Goal: Task Accomplishment & Management: Manage account settings

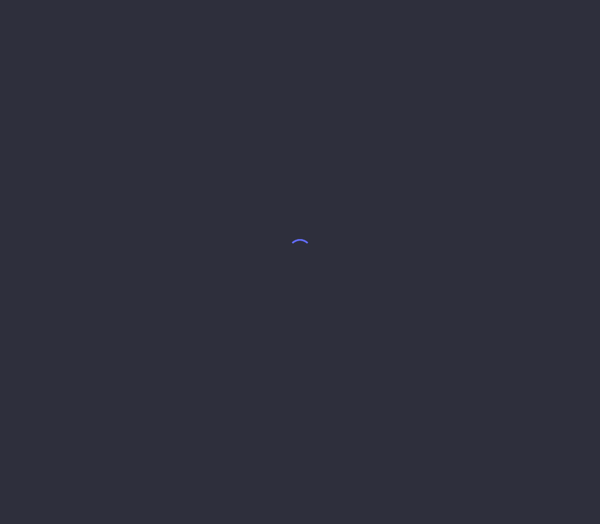
select select "8"
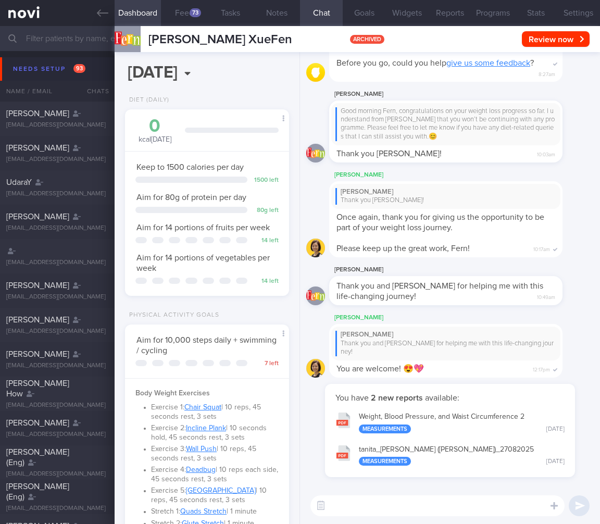
click at [82, 46] on input "text" at bounding box center [300, 38] width 600 height 25
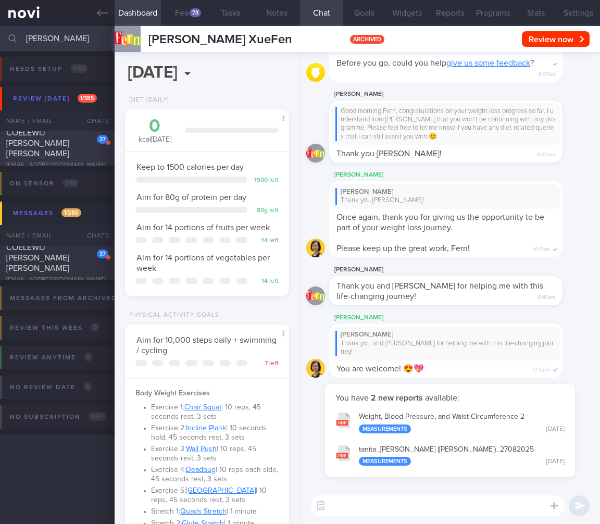
click at [67, 140] on div "COELEWIJ [PERSON_NAME] [PERSON_NAME]" at bounding box center [56, 143] width 100 height 31
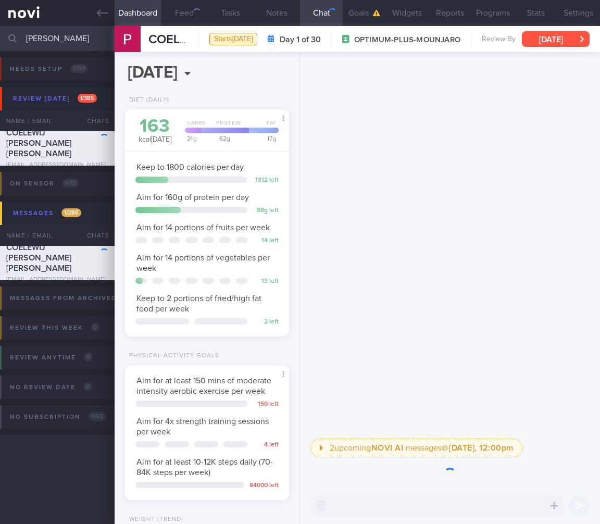
scroll to position [84, 138]
click at [570, 34] on button "[DATE]" at bounding box center [556, 39] width 68 height 16
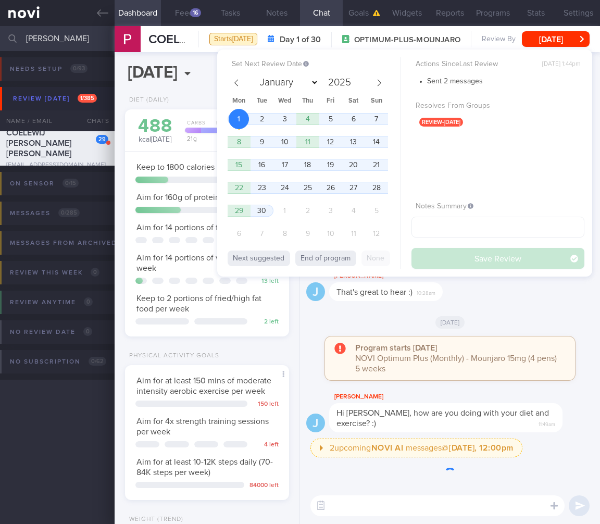
click at [488, 343] on div "Program starts [DATE] NOVI Optimum Plus (Monthly) - Mounjaro 15mg (4 pens) 5 we…" at bounding box center [459, 358] width 209 height 31
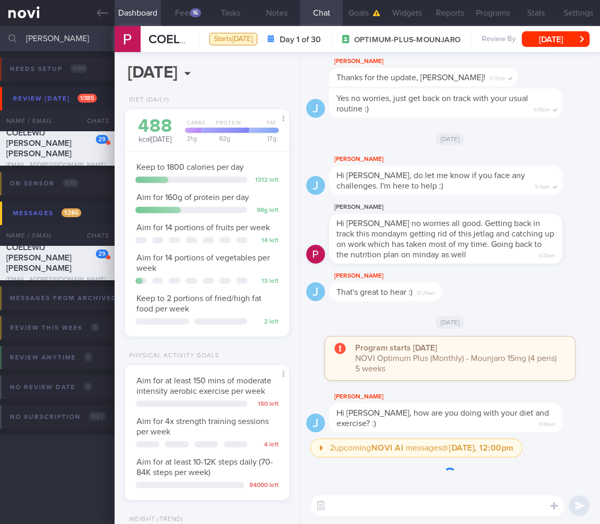
scroll to position [152, 0]
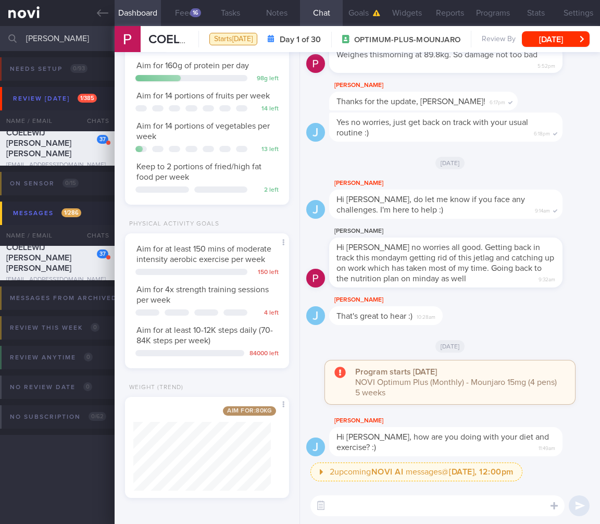
drag, startPoint x: 90, startPoint y: 38, endPoint x: -59, endPoint y: 33, distance: 149.6
click at [0, 33] on html "You are offline! Some functionality will be unavailable Patients New Users Coac…" at bounding box center [300, 262] width 600 height 524
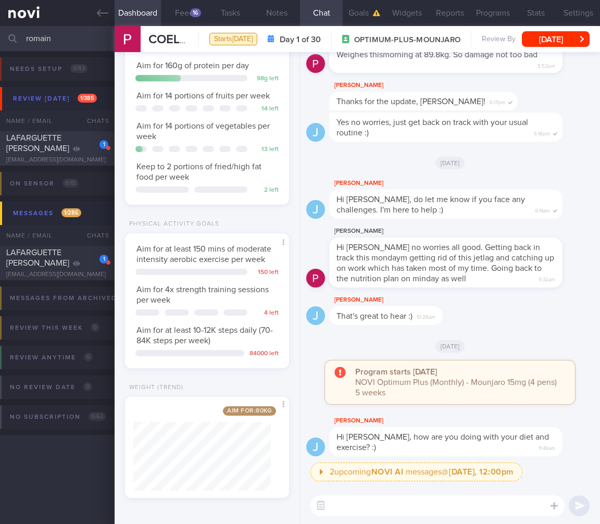
type input "romain"
click at [113, 133] on div "1 LAFARGUETTE [PERSON_NAME] ROLAND [EMAIL_ADDRESS][DOMAIN_NAME]" at bounding box center [57, 148] width 115 height 31
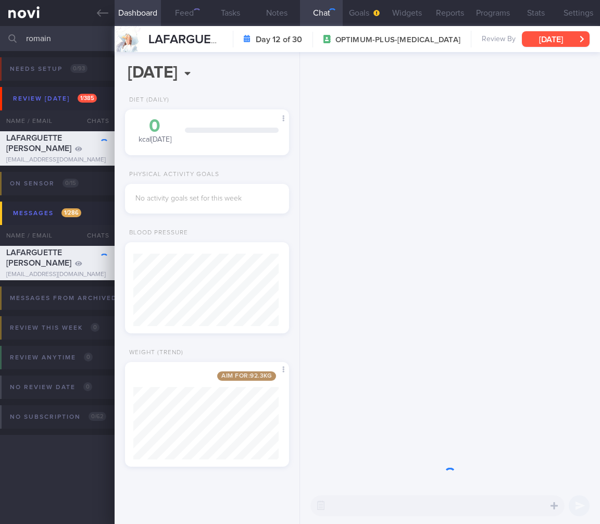
scroll to position [88, 145]
click at [563, 35] on button "[DATE]" at bounding box center [556, 39] width 68 height 16
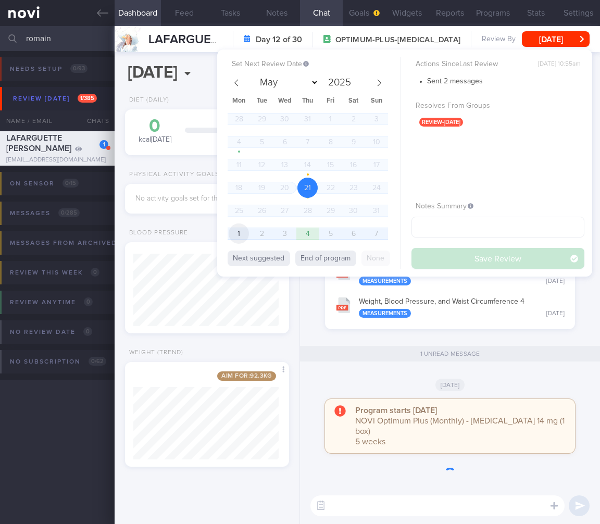
click at [241, 234] on span "1" at bounding box center [239, 234] width 20 height 20
select select "8"
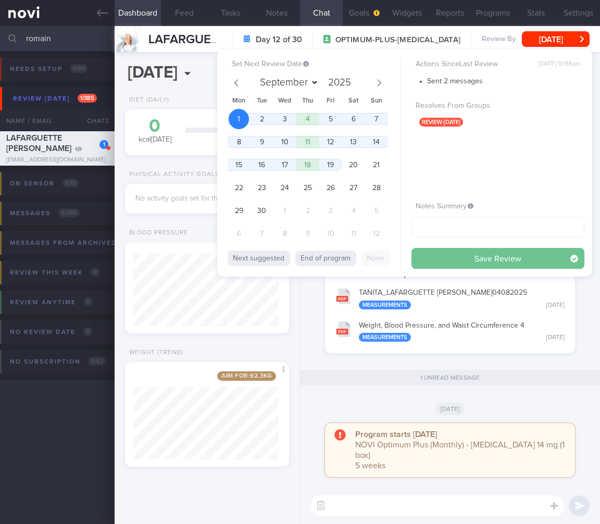
click at [479, 250] on button "Save Review" at bounding box center [498, 258] width 173 height 21
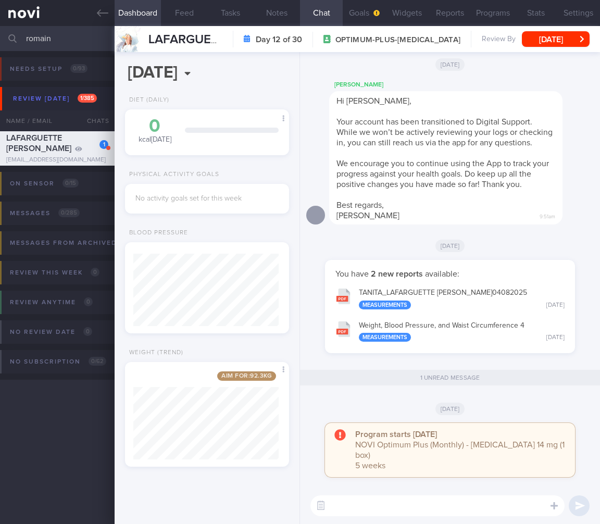
drag, startPoint x: 90, startPoint y: 41, endPoint x: -90, endPoint y: 17, distance: 180.7
click at [0, 17] on html "You are offline! Some functionality will be unavailable Patients New Users Coac…" at bounding box center [300, 262] width 600 height 524
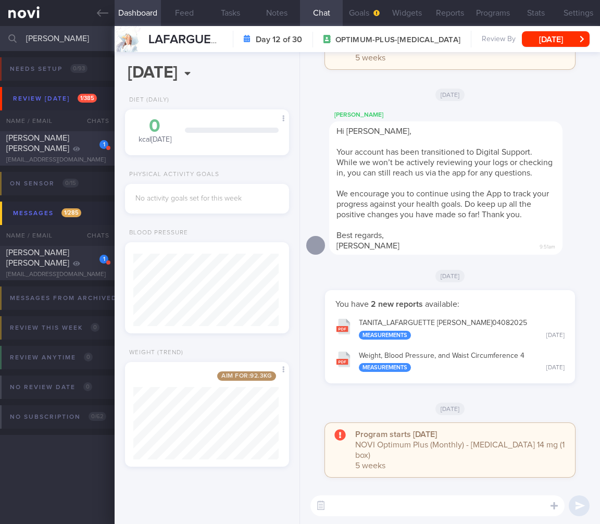
type input "[PERSON_NAME]"
click at [64, 138] on div "[PERSON_NAME] [PERSON_NAME]" at bounding box center [56, 143] width 100 height 21
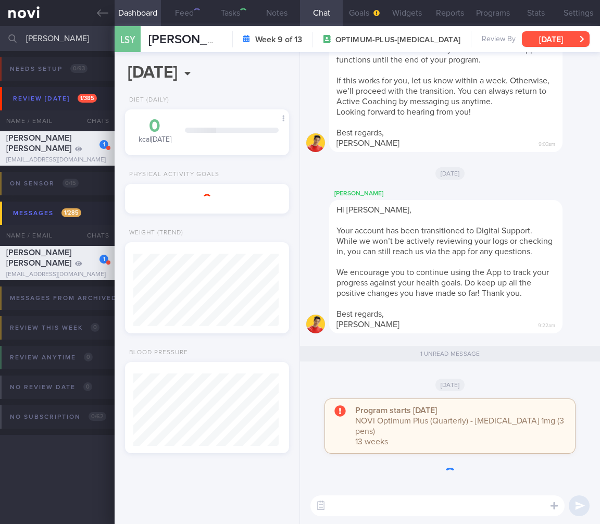
click at [570, 34] on button "[DATE]" at bounding box center [556, 39] width 68 height 16
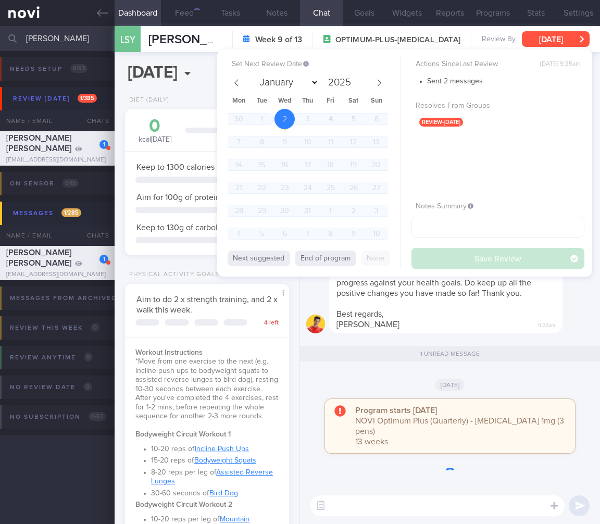
scroll to position [69, 138]
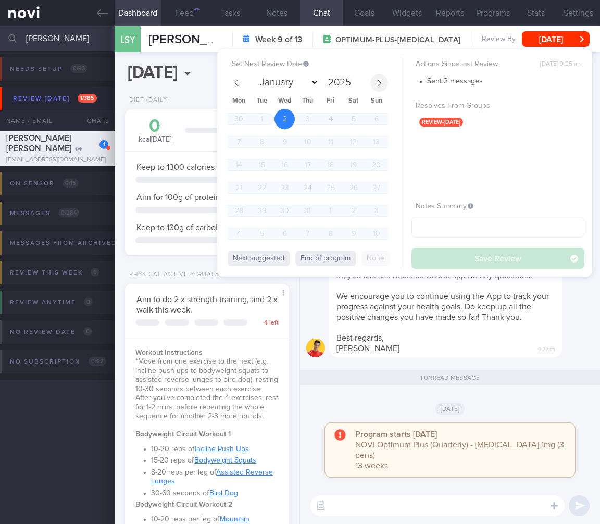
click at [381, 88] on span at bounding box center [379, 83] width 18 height 18
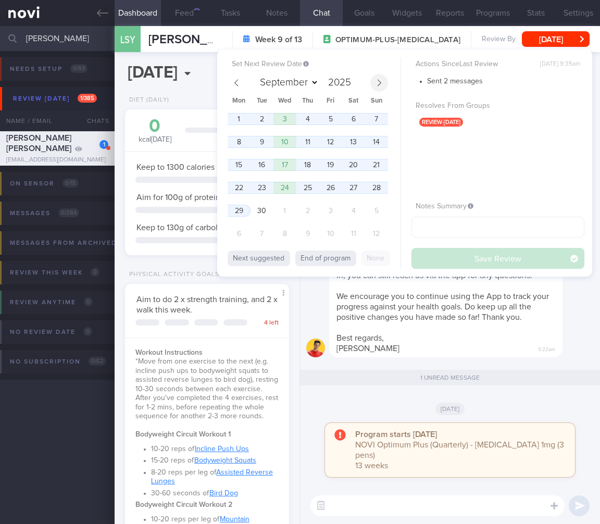
click at [381, 88] on span at bounding box center [379, 83] width 18 height 18
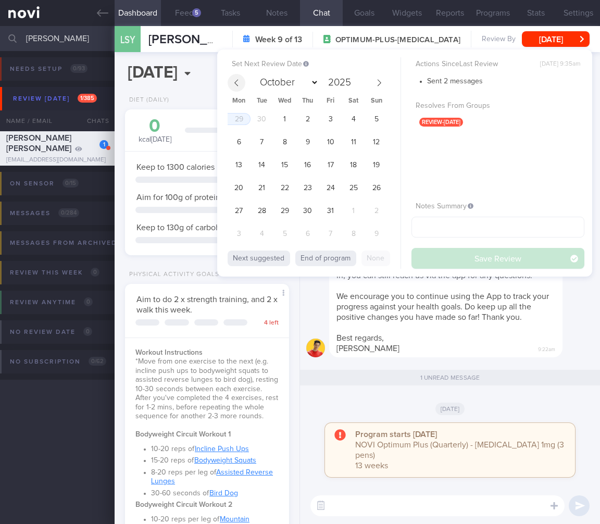
click at [237, 78] on span at bounding box center [237, 83] width 18 height 18
select select "8"
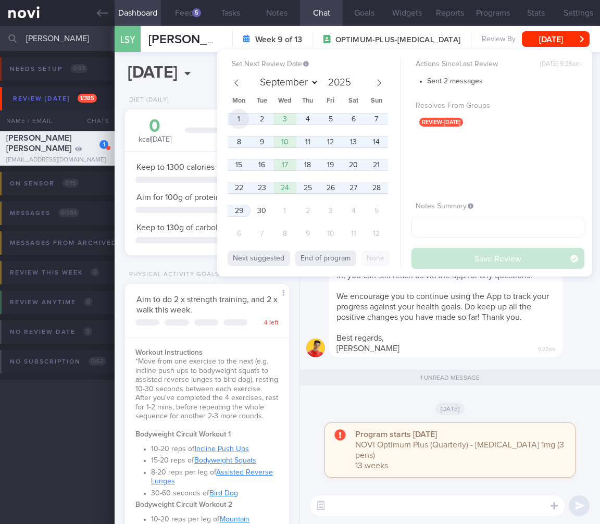
click at [234, 124] on span "1" at bounding box center [239, 119] width 20 height 20
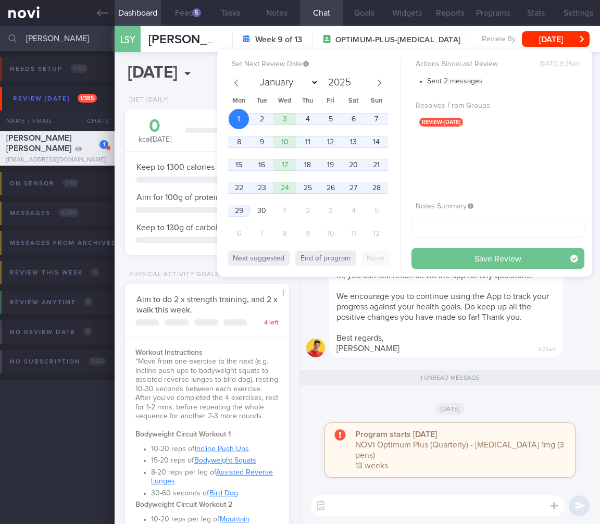
click at [446, 246] on div "Actions Since Last Review [DATE] 9:35am Sent 2 messages Resolves From Groups re…" at bounding box center [498, 163] width 173 height 212
click at [449, 255] on button "Save Review" at bounding box center [498, 258] width 173 height 21
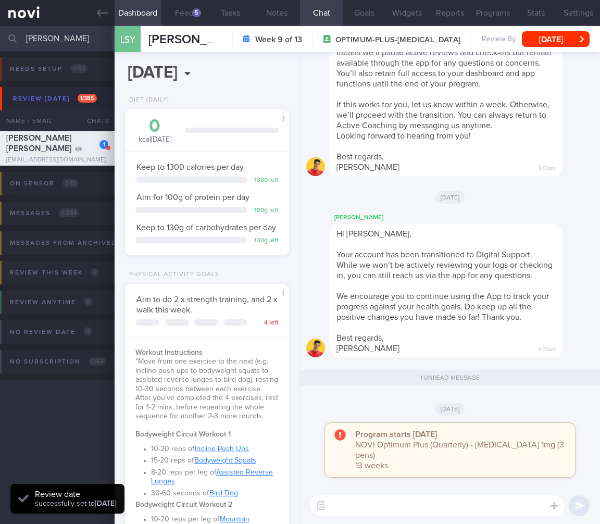
click at [425, 305] on span "We encourage you to continue using the App to track your progress against your …" at bounding box center [443, 306] width 213 height 29
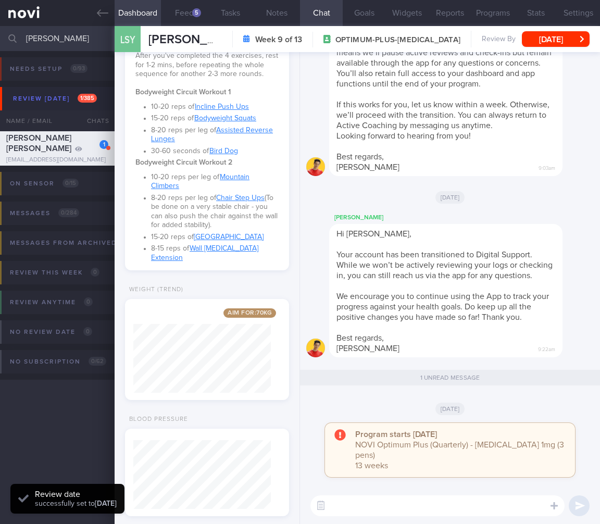
scroll to position [371, 0]
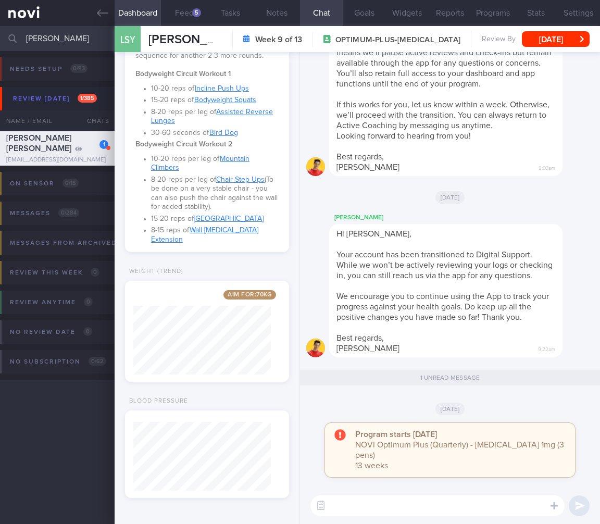
drag, startPoint x: 85, startPoint y: 42, endPoint x: -43, endPoint y: 43, distance: 128.2
click at [0, 43] on html "You are offline! Some functionality will be unavailable Patients New Users Coac…" at bounding box center [300, 262] width 600 height 524
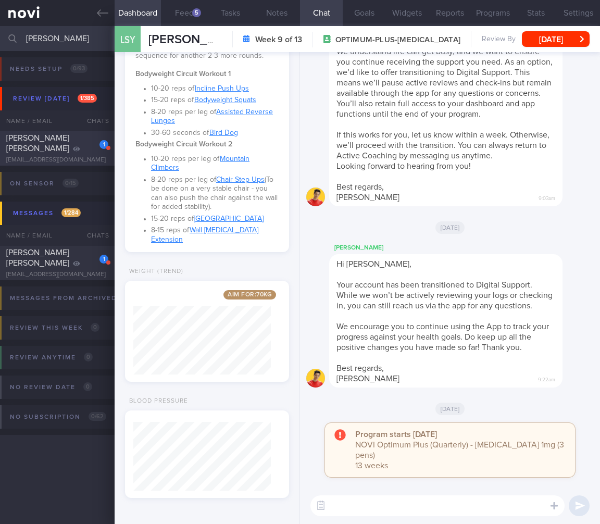
type input "[PERSON_NAME]"
click at [93, 150] on div "[PERSON_NAME] [PERSON_NAME]" at bounding box center [56, 143] width 100 height 21
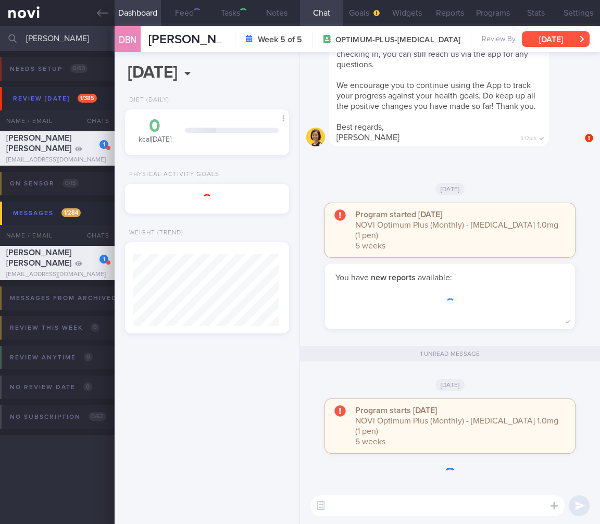
click at [557, 38] on button "[DATE]" at bounding box center [556, 39] width 68 height 16
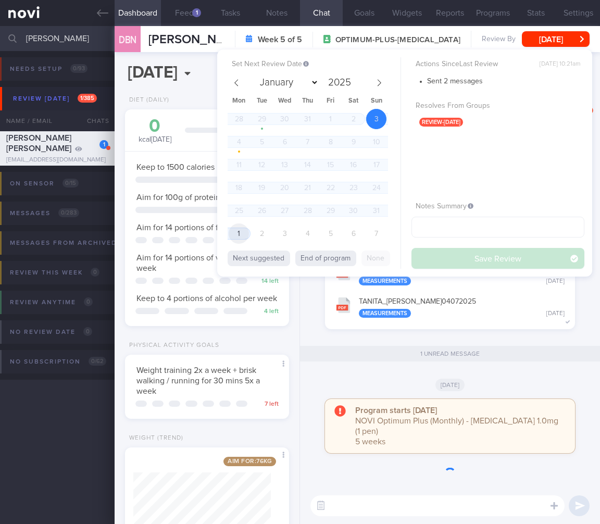
scroll to position [84, 138]
click at [241, 233] on span "1" at bounding box center [239, 234] width 20 height 20
select select "8"
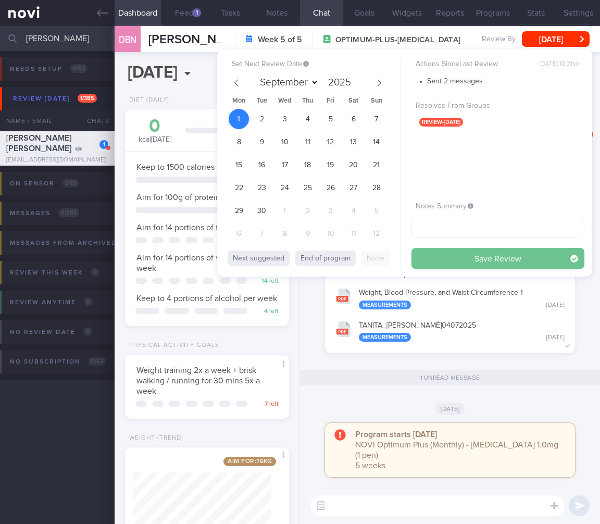
click at [496, 263] on button "Save Review" at bounding box center [498, 258] width 173 height 21
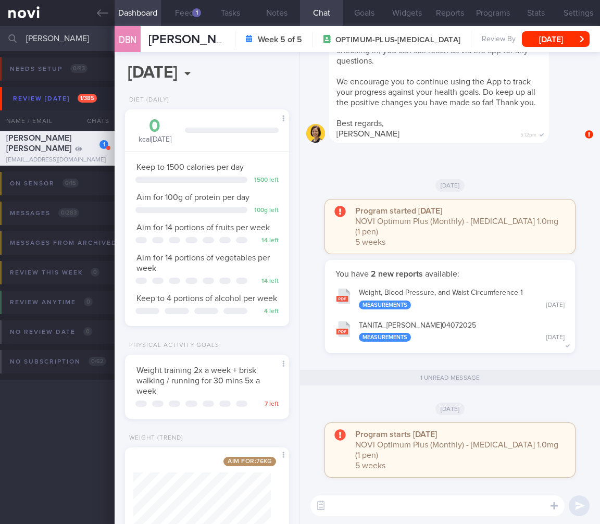
scroll to position [71, 0]
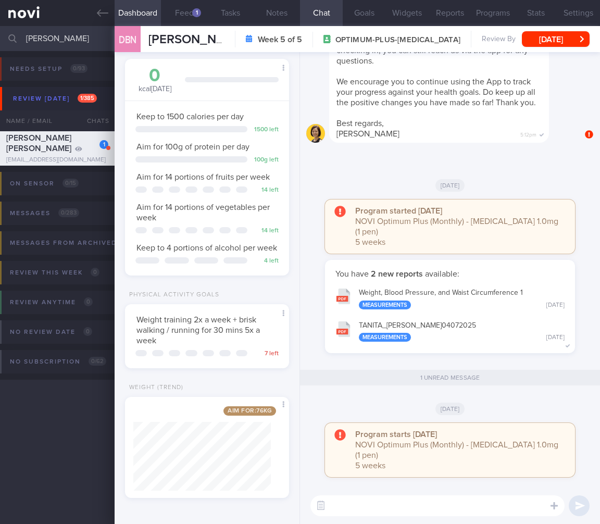
drag, startPoint x: 58, startPoint y: 44, endPoint x: -80, endPoint y: 34, distance: 138.4
click at [0, 34] on html "You are offline! Some functionality will be unavailable Patients New Users Coac…" at bounding box center [300, 262] width 600 height 524
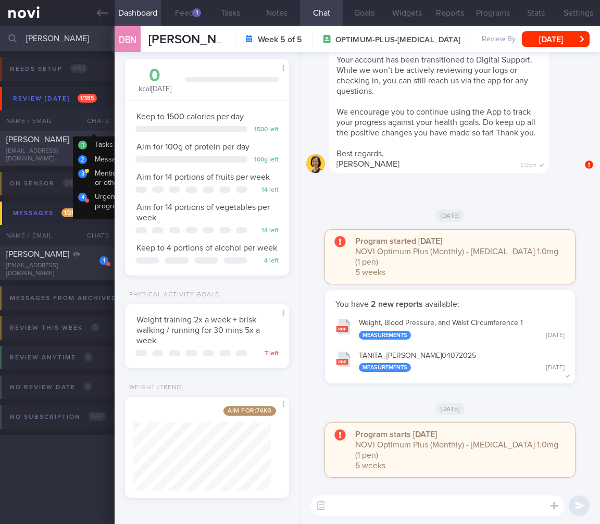
type input "[PERSON_NAME]"
click at [89, 134] on div "1" at bounding box center [96, 142] width 23 height 16
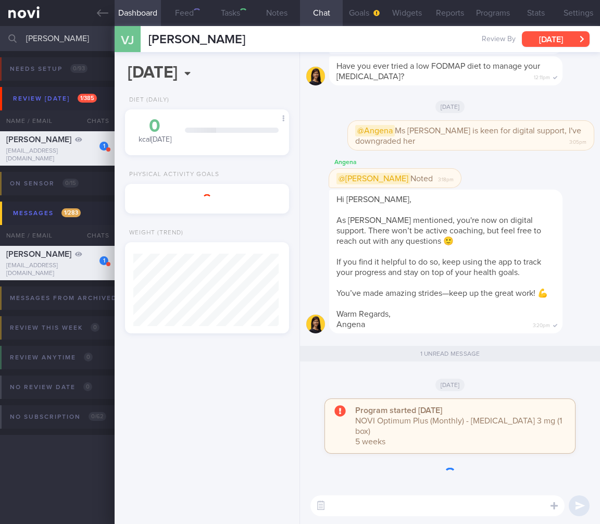
scroll to position [72, 145]
click at [570, 41] on button "[DATE]" at bounding box center [556, 39] width 68 height 16
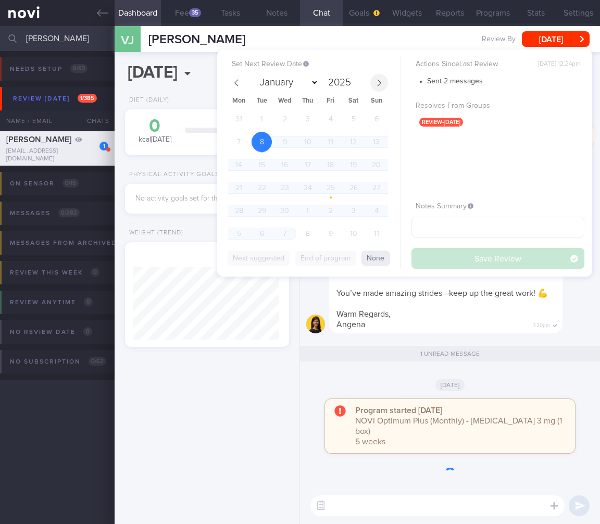
scroll to position [88, 145]
click at [378, 79] on icon at bounding box center [379, 82] width 7 height 7
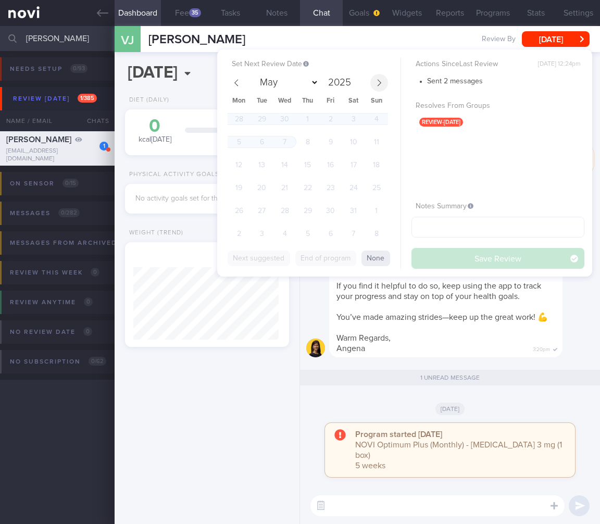
click at [378, 79] on icon at bounding box center [379, 82] width 7 height 7
click at [382, 84] on icon at bounding box center [379, 82] width 7 height 7
click at [229, 233] on span "1" at bounding box center [239, 234] width 20 height 20
select select "8"
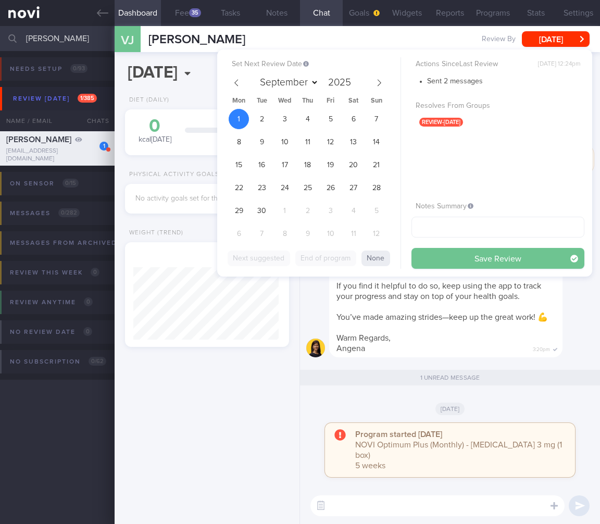
click at [464, 258] on button "Save Review" at bounding box center [498, 258] width 173 height 21
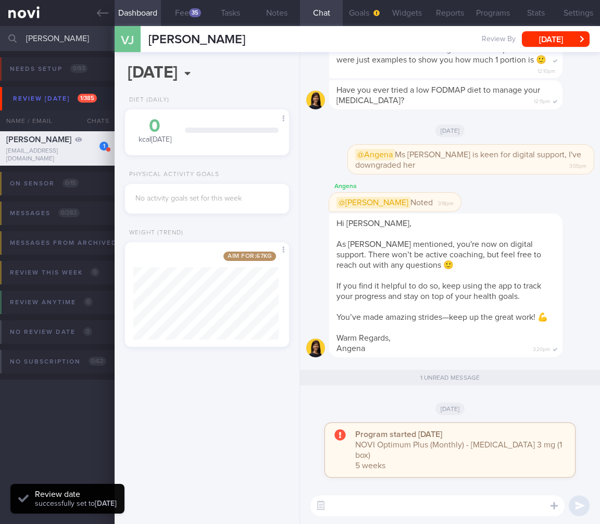
click at [466, 316] on div "Hi [PERSON_NAME], As [PERSON_NAME] mentioned, you're now on digital support. Th…" at bounding box center [445, 286] width 233 height 144
click at [270, 265] on div "Aim for: 67 kg" at bounding box center [205, 259] width 145 height 15
click at [32, 31] on input "[PERSON_NAME]" at bounding box center [300, 38] width 600 height 25
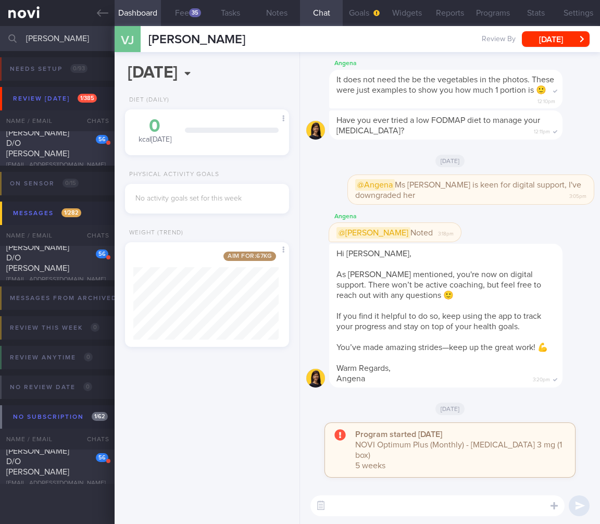
type input "[PERSON_NAME]"
click at [76, 140] on div "[PERSON_NAME] D/O [PERSON_NAME]" at bounding box center [56, 143] width 100 height 31
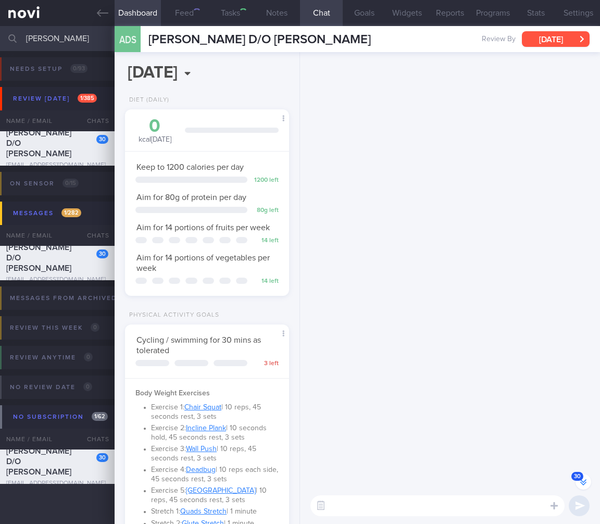
scroll to position [84, 138]
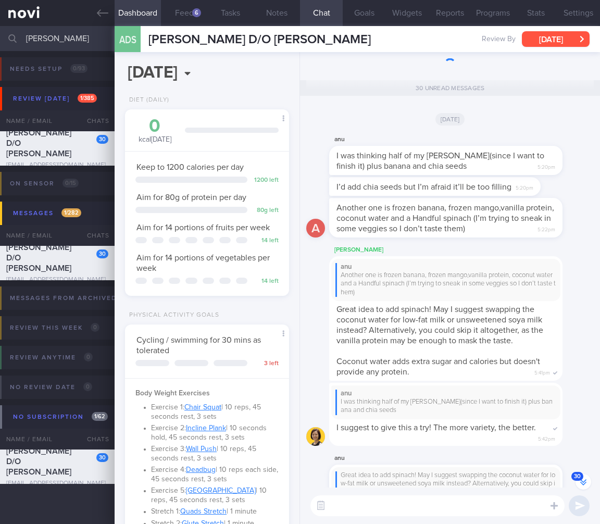
click at [547, 44] on button "[DATE]" at bounding box center [556, 39] width 68 height 16
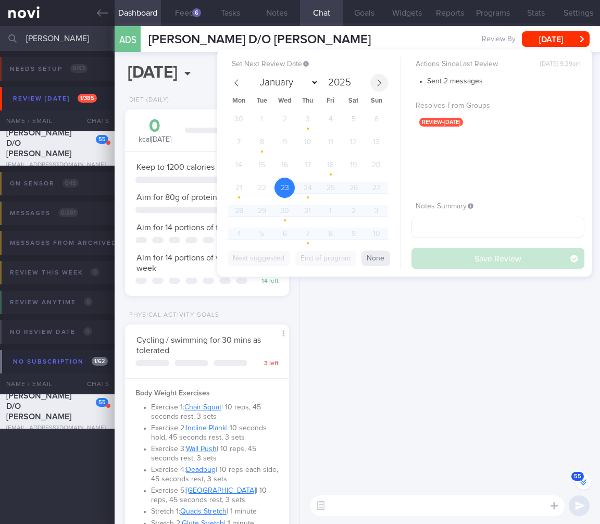
scroll to position [-3666, 0]
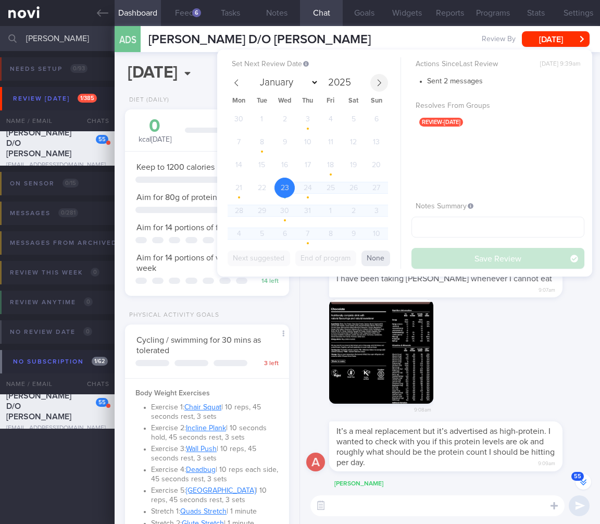
click at [380, 86] on icon at bounding box center [379, 82] width 7 height 7
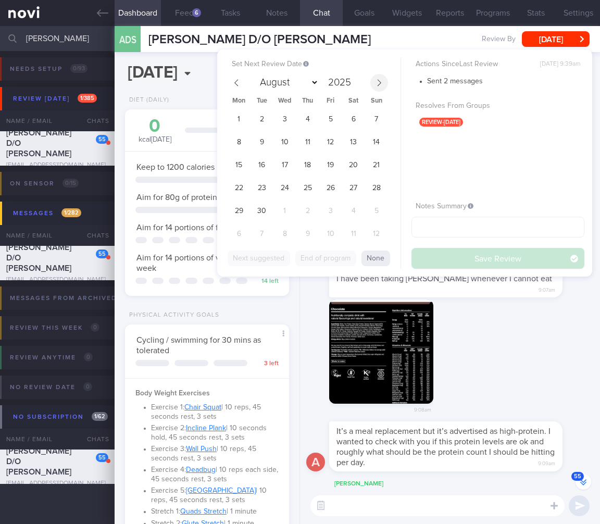
select select "8"
click at [242, 119] on span "1" at bounding box center [239, 119] width 20 height 20
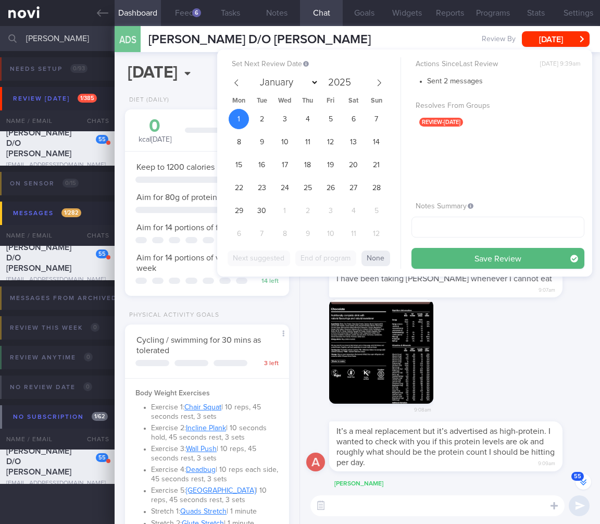
click at [466, 258] on button "Save Review" at bounding box center [498, 258] width 173 height 21
click at [530, 322] on div "9:08am" at bounding box center [450, 361] width 288 height 122
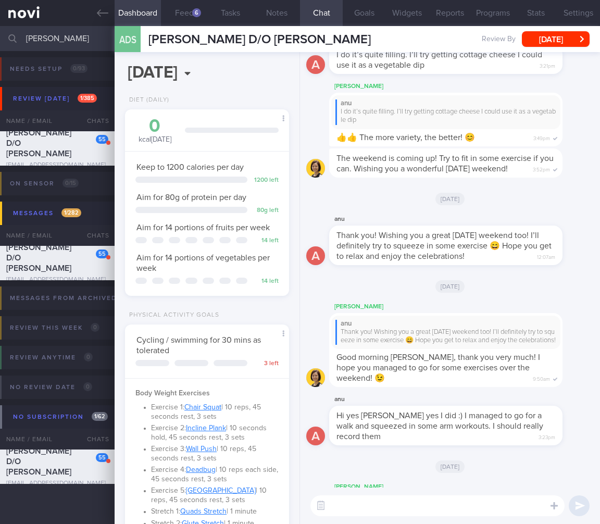
scroll to position [0, 0]
